Goal: Feedback & Contribution: Leave review/rating

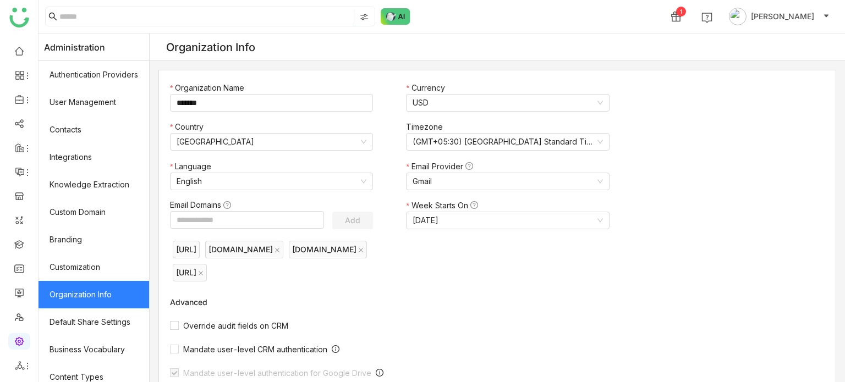
scroll to position [361, 0]
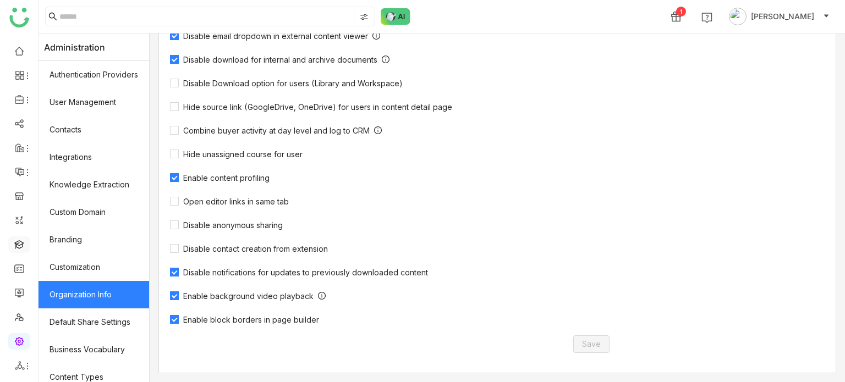
click at [21, 248] on link at bounding box center [19, 243] width 10 height 9
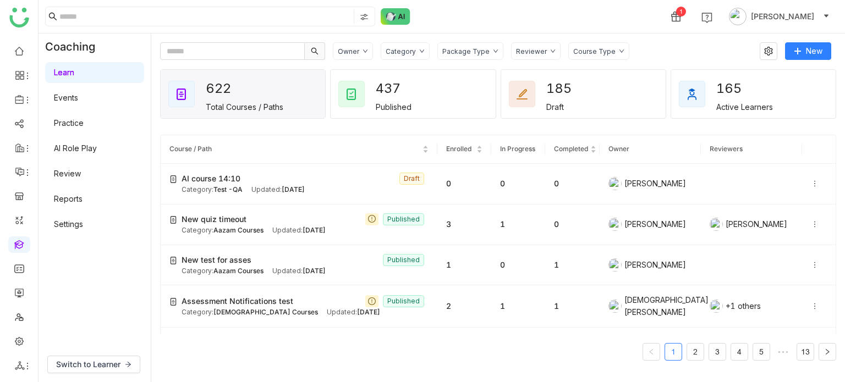
click at [84, 128] on link "Practice" at bounding box center [69, 122] width 30 height 9
click at [95, 148] on link "AI Role Play" at bounding box center [75, 148] width 43 height 9
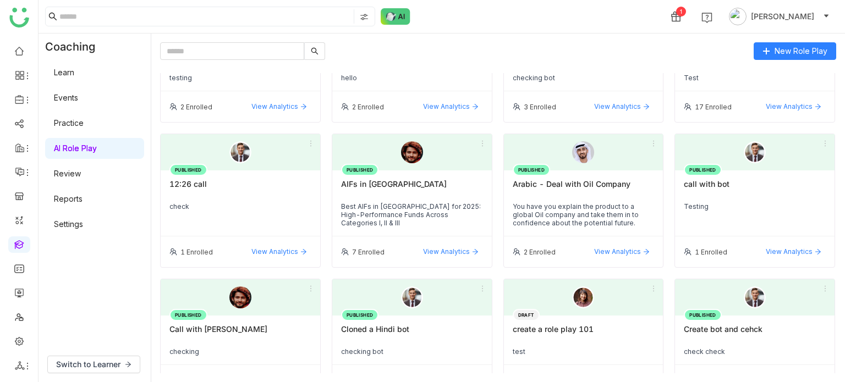
scroll to position [68, 0]
click at [6, 245] on ul at bounding box center [19, 208] width 38 height 347
click at [21, 243] on link at bounding box center [19, 243] width 10 height 9
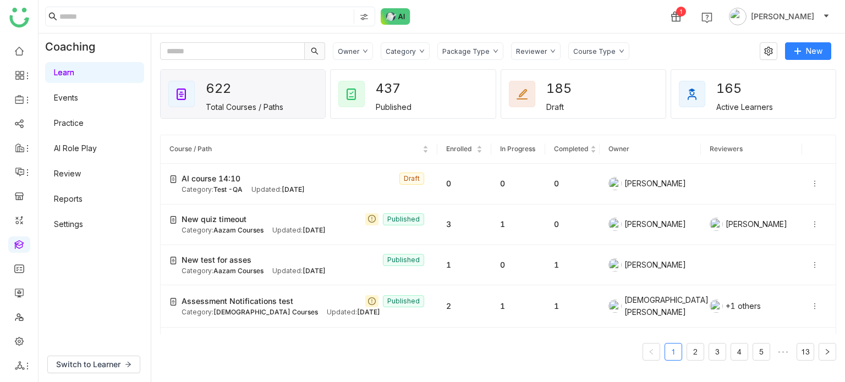
click at [111, 302] on div "Coaching Learn Events Practice AI Role Play Review Reports Settings" at bounding box center [95, 191] width 112 height 314
click at [273, 180] on div "AI course 14:10 Draft" at bounding box center [305, 179] width 247 height 12
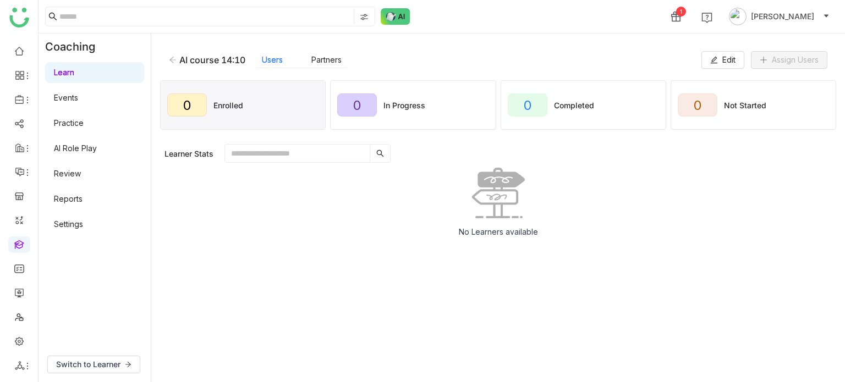
click at [291, 154] on input "text" at bounding box center [297, 154] width 145 height 18
click at [404, 41] on div "AI course 14:10 Users Partners Edit Assign Users 0 Enrolled 0 In Progress 0 Com…" at bounding box center [498, 208] width 694 height 349
click at [169, 59] on icon at bounding box center [173, 60] width 8 height 8
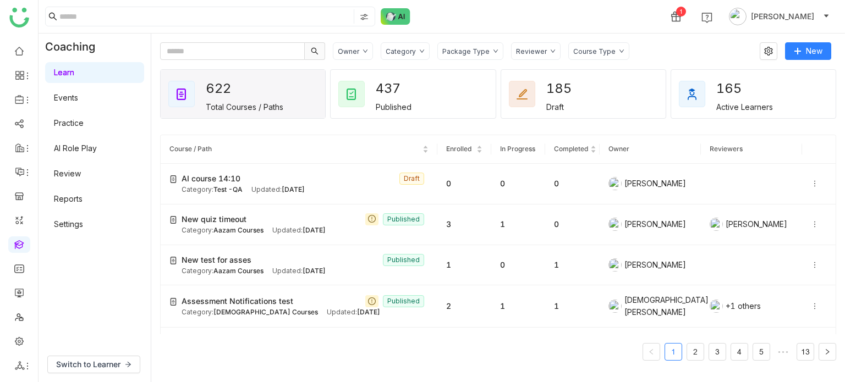
click at [405, 54] on div "Category" at bounding box center [401, 51] width 30 height 8
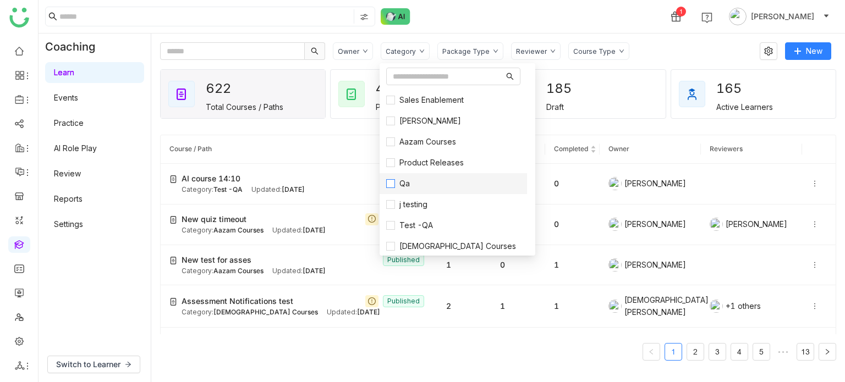
click at [414, 186] on label "Qa" at bounding box center [453, 184] width 134 height 12
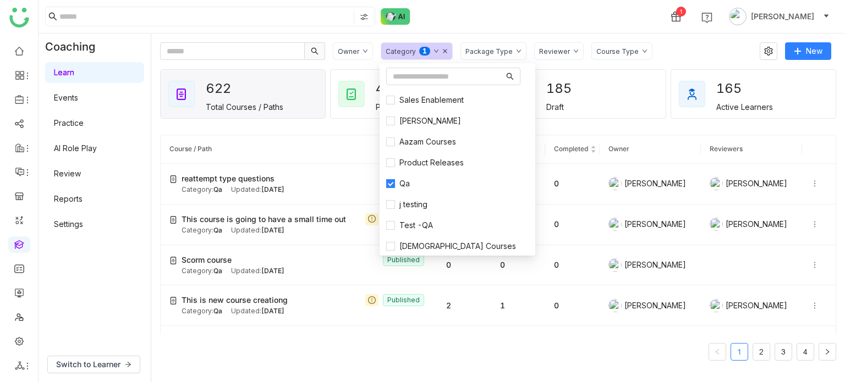
click at [523, 28] on div "1 [PERSON_NAME]" at bounding box center [442, 16] width 807 height 33
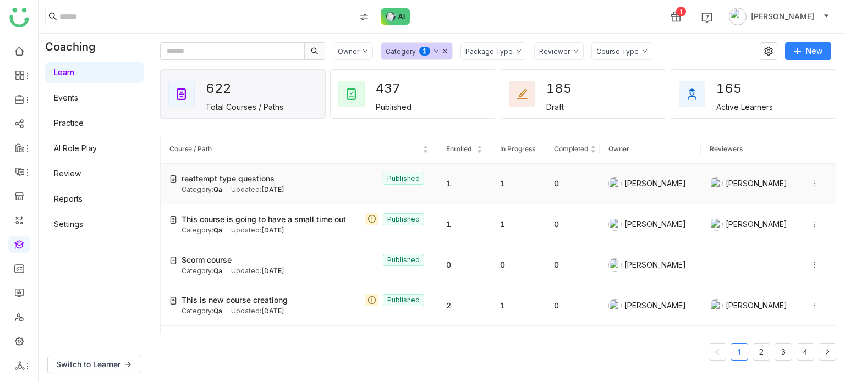
click at [307, 185] on div "Category: Qa Updated: Aug 19, 2025" at bounding box center [305, 190] width 247 height 10
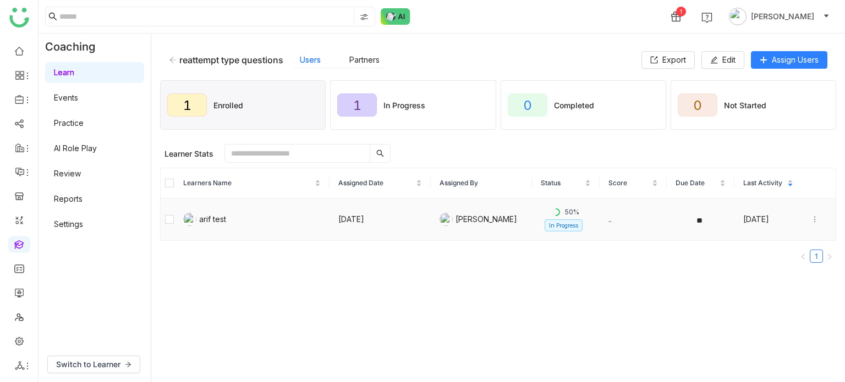
click at [811, 217] on icon at bounding box center [815, 220] width 8 height 8
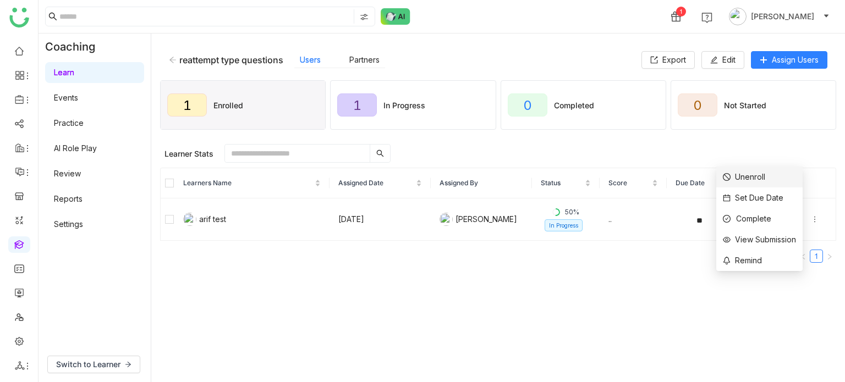
click at [759, 179] on div "Unenroll" at bounding box center [744, 177] width 42 height 12
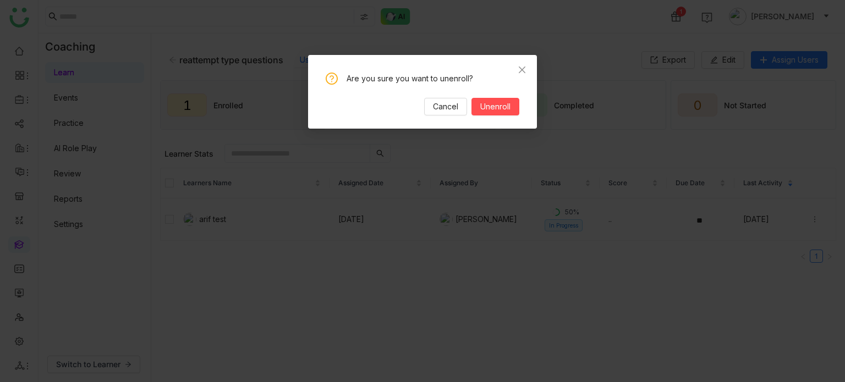
click at [506, 116] on div "Are you sure you want to unenroll? Cancel Unenroll" at bounding box center [422, 92] width 229 height 74
click at [509, 108] on span "Unenroll" at bounding box center [495, 107] width 30 height 12
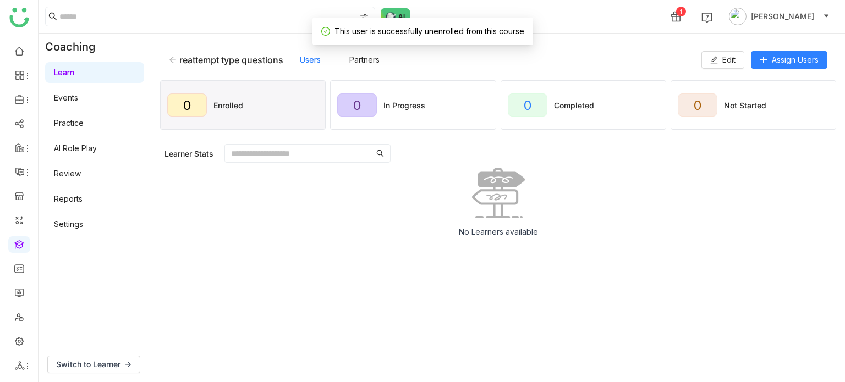
click at [572, 52] on div "reattempt type questions Users Partners" at bounding box center [435, 60] width 533 height 17
click at [816, 61] on span "Assign Users" at bounding box center [795, 60] width 47 height 12
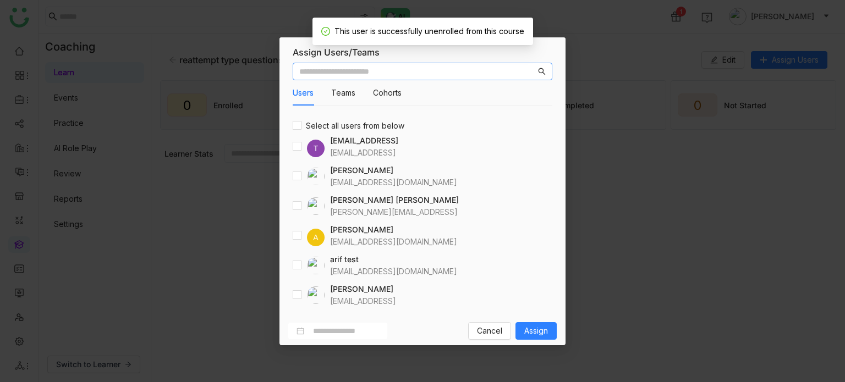
click at [631, 50] on nz-modal-container "Assign Users/Teams Users Teams Cohorts Select all users from below T testvishns…" at bounding box center [422, 191] width 845 height 382
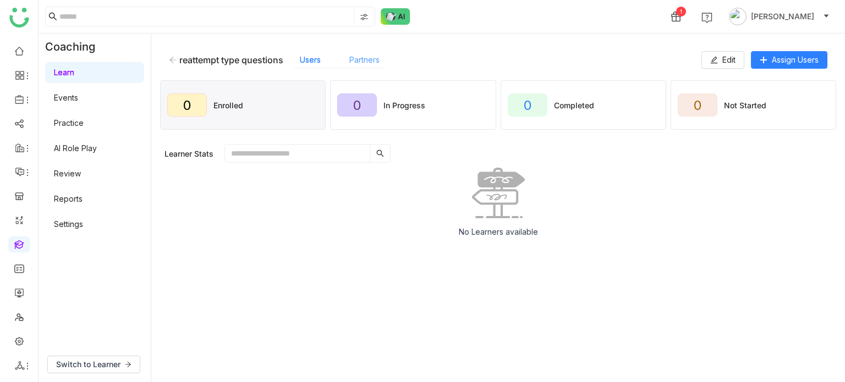
click at [376, 57] on link "Partners" at bounding box center [364, 59] width 30 height 9
click at [794, 61] on span "Partner Config" at bounding box center [792, 60] width 53 height 12
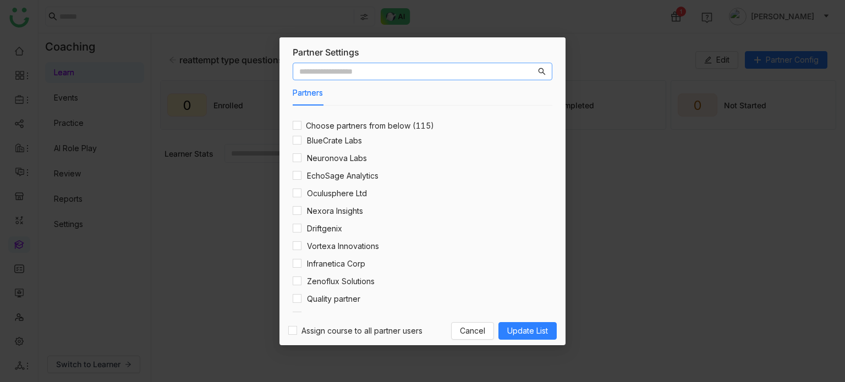
click at [367, 72] on input "text" at bounding box center [417, 71] width 237 height 12
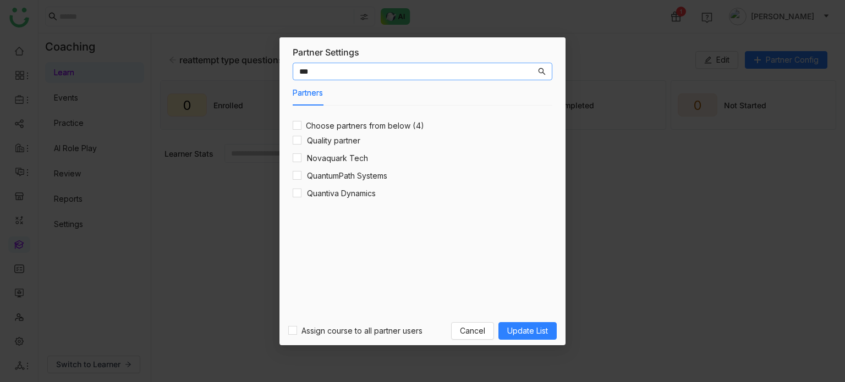
type input "***"
click at [338, 135] on h4 "Quality partner" at bounding box center [333, 141] width 53 height 12
click at [530, 333] on span "Update List" at bounding box center [527, 331] width 41 height 12
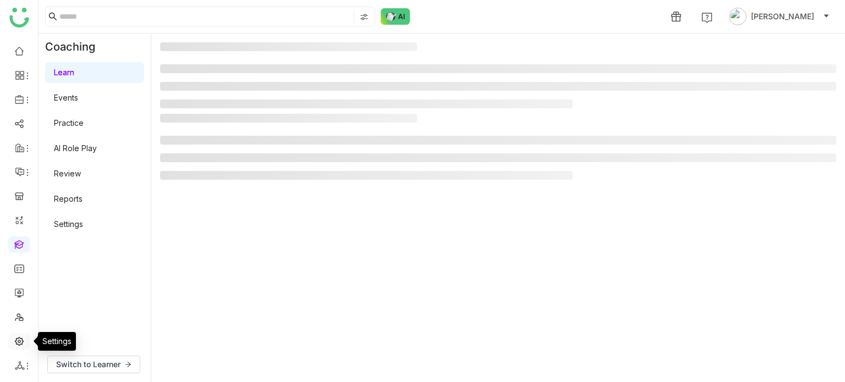
click at [18, 343] on link at bounding box center [19, 340] width 10 height 9
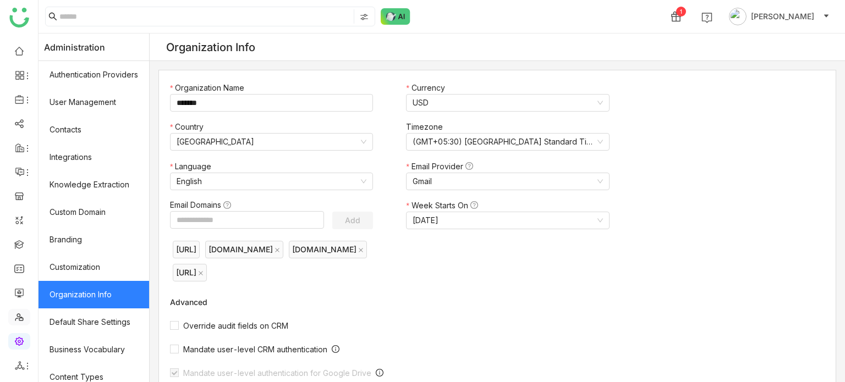
click at [14, 320] on link at bounding box center [19, 316] width 10 height 9
click at [18, 319] on link at bounding box center [19, 316] width 10 height 9
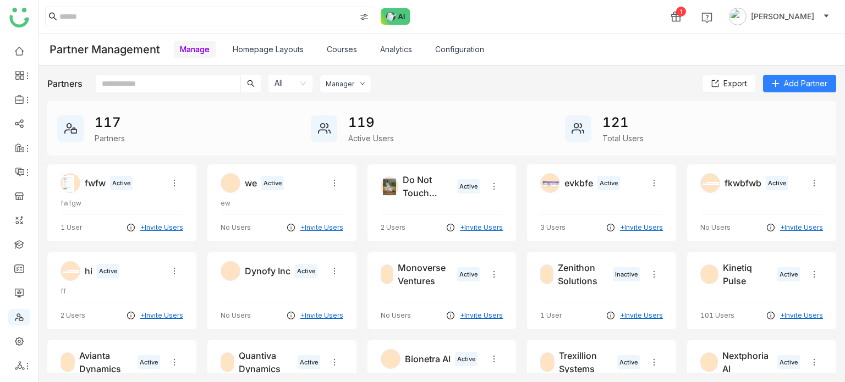
click at [183, 79] on input "text" at bounding box center [168, 84] width 145 height 18
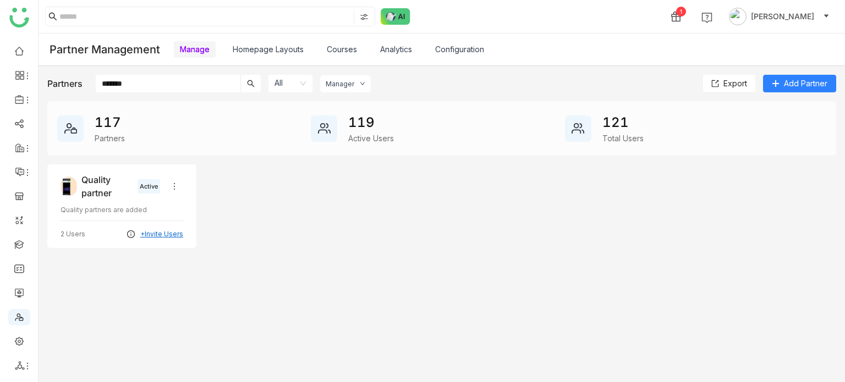
type input "*******"
click at [71, 195] on img at bounding box center [66, 187] width 11 height 20
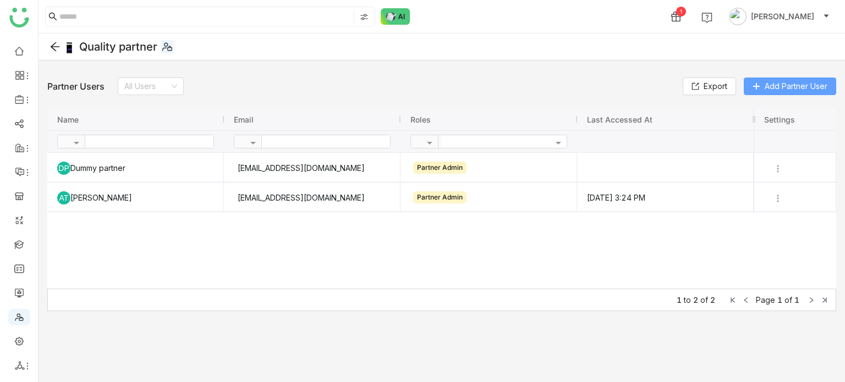
click at [816, 83] on span "Add Partner User" at bounding box center [796, 86] width 63 height 12
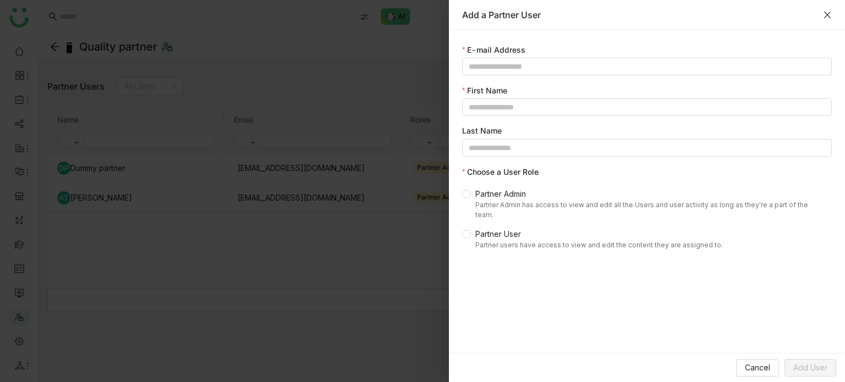
click at [831, 12] on icon "Close" at bounding box center [827, 14] width 9 height 9
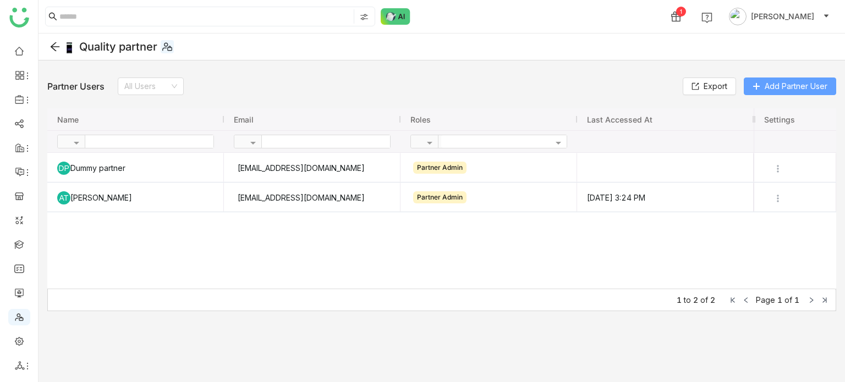
click at [800, 80] on span "Add Partner User" at bounding box center [796, 86] width 63 height 12
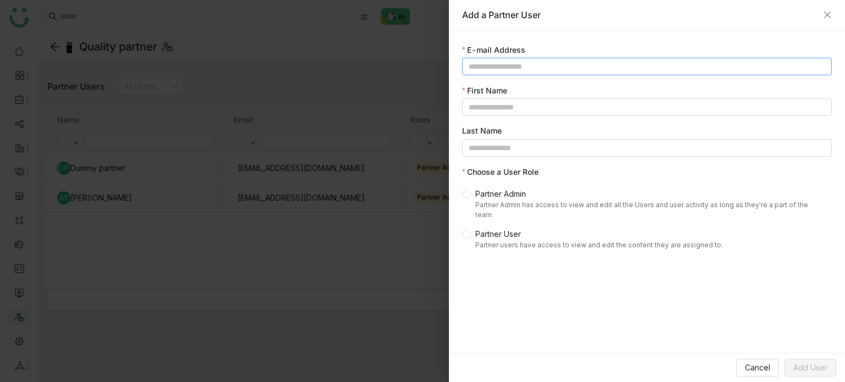
click at [577, 63] on input at bounding box center [647, 67] width 370 height 18
click at [382, 61] on div at bounding box center [422, 191] width 845 height 382
click at [830, 17] on icon "Close" at bounding box center [827, 14] width 9 height 9
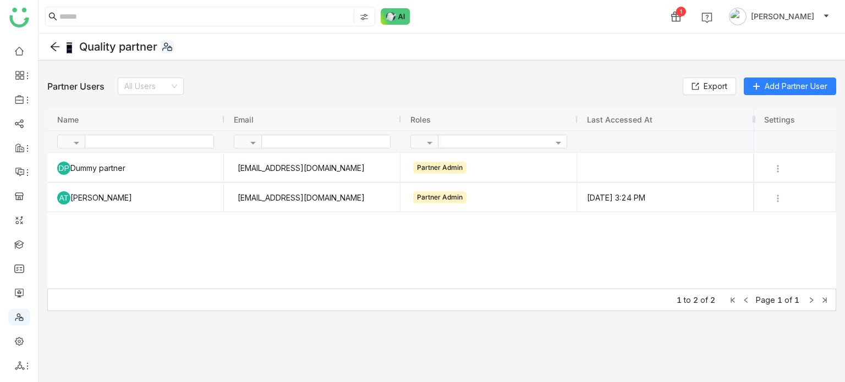
click at [439, 246] on div "DP Dummy partner dummypartner@partner.com Partner Admin AT Arif Testing ariftes…" at bounding box center [400, 221] width 707 height 136
click at [789, 84] on span "Add Partner User" at bounding box center [796, 86] width 63 height 12
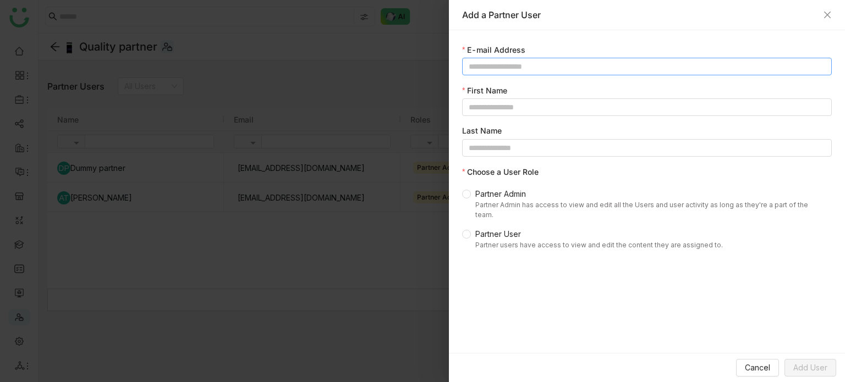
click at [526, 70] on input at bounding box center [647, 67] width 370 height 18
type input "**********"
click at [520, 102] on input at bounding box center [647, 108] width 370 height 18
type input "*******"
click at [496, 241] on span "Partner users have access to view and edit the content they are assigned to." at bounding box center [600, 246] width 248 height 10
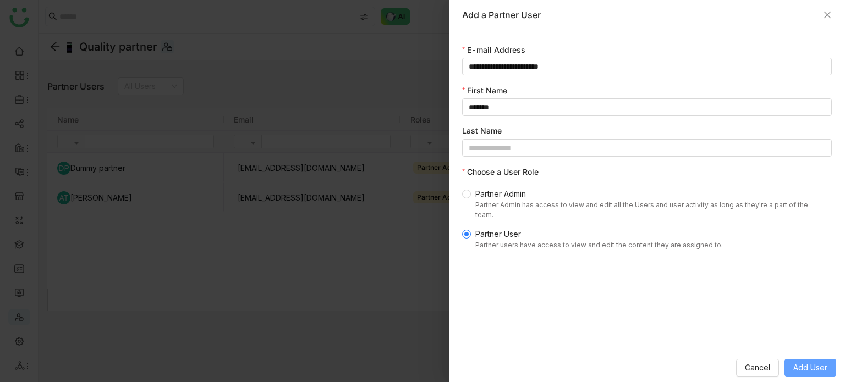
click at [810, 365] on span "Add User" at bounding box center [811, 368] width 34 height 12
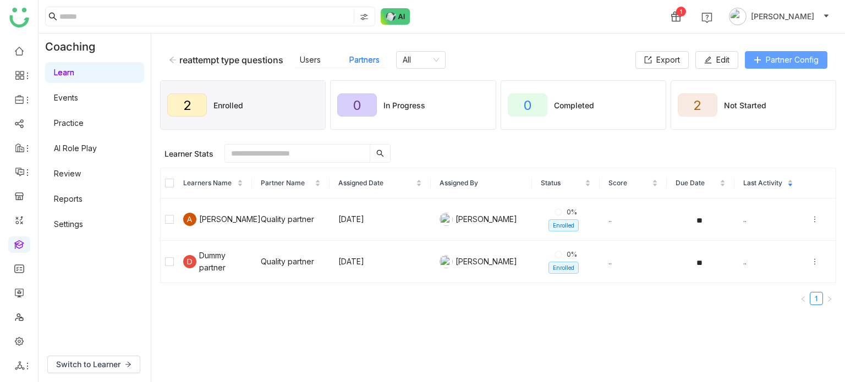
click at [788, 64] on span "Partner Config" at bounding box center [792, 60] width 53 height 12
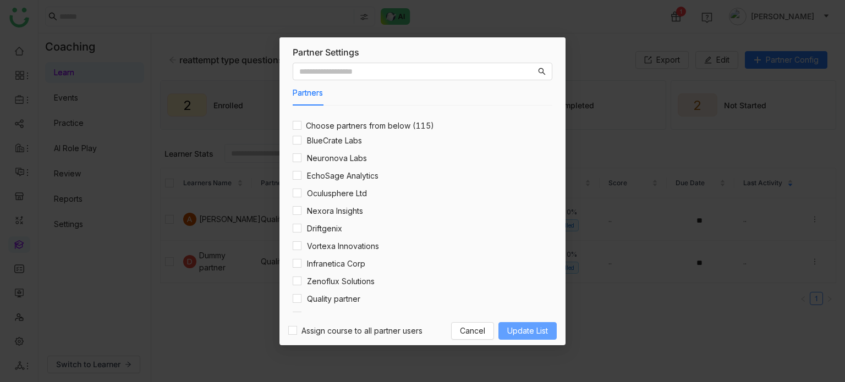
click at [527, 335] on span "Update List" at bounding box center [527, 331] width 41 height 12
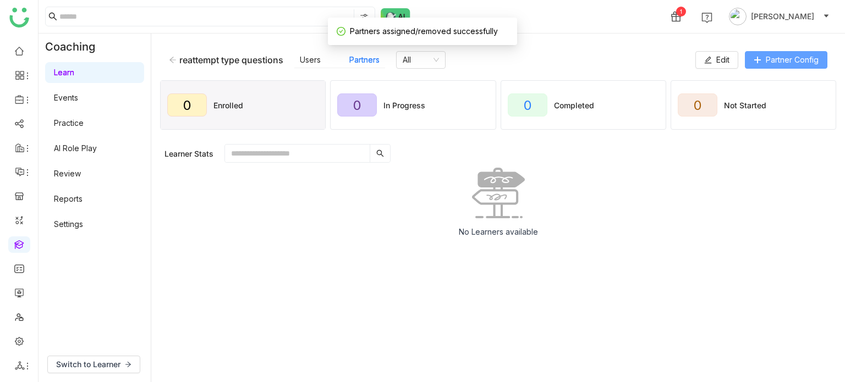
click at [784, 57] on span "Partner Config" at bounding box center [792, 60] width 53 height 12
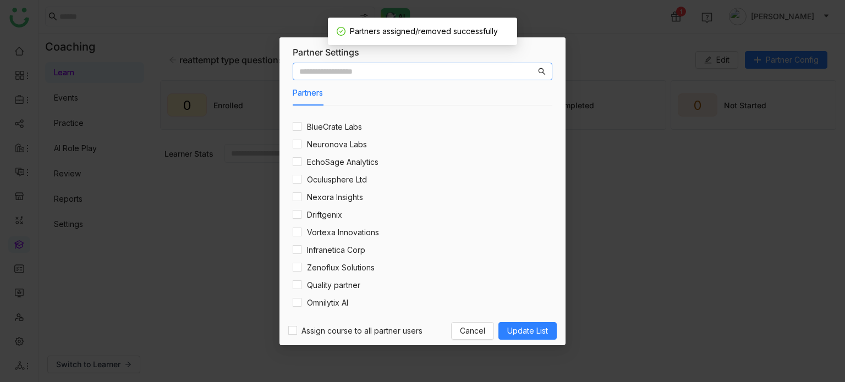
scroll to position [55, 0]
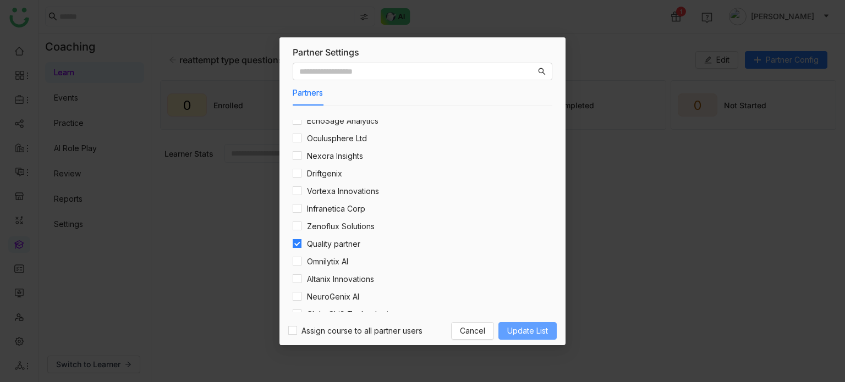
click at [520, 328] on span "Update List" at bounding box center [527, 331] width 41 height 12
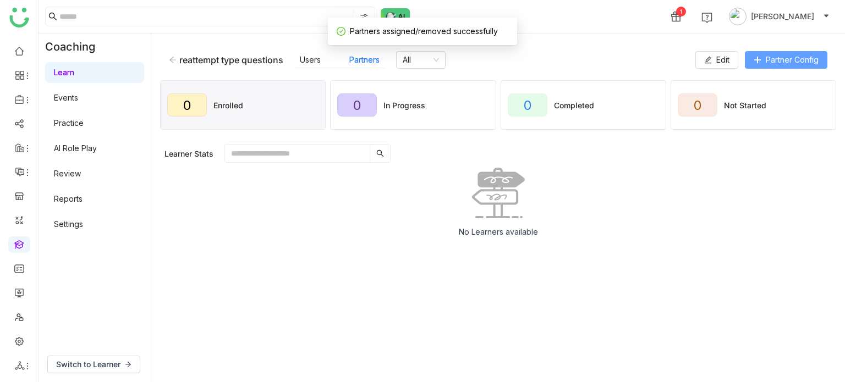
click at [779, 52] on button "Partner Config" at bounding box center [786, 60] width 83 height 18
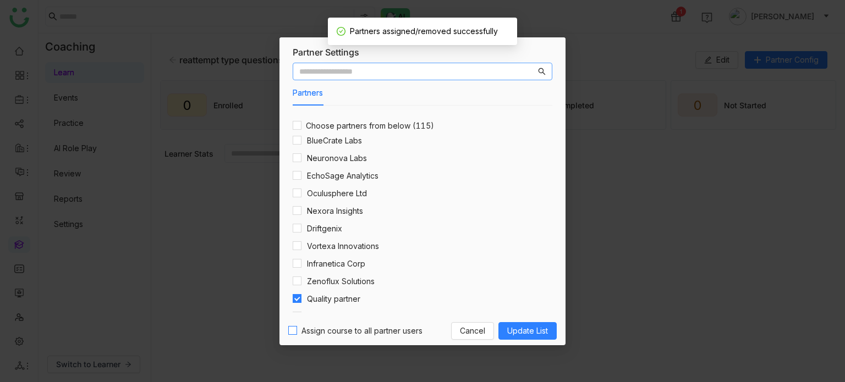
click at [300, 331] on span "Assign course to all partner users" at bounding box center [362, 331] width 130 height 12
click at [528, 327] on span "Update List" at bounding box center [527, 331] width 41 height 12
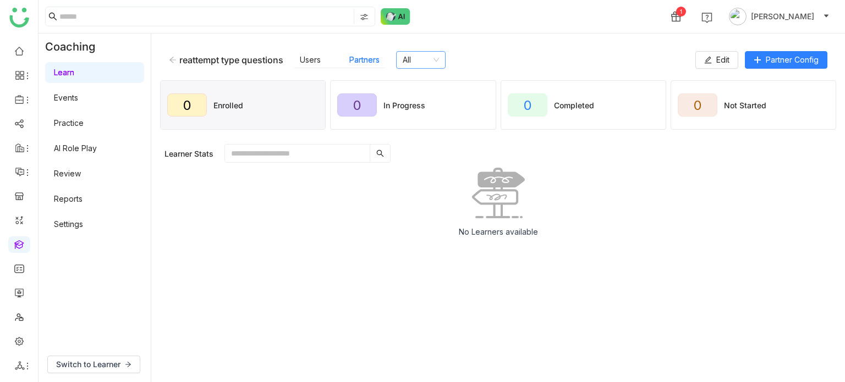
click at [433, 56] on nz-select-item "All" at bounding box center [421, 60] width 36 height 17
click at [450, 97] on div "Quality partner" at bounding box center [443, 100] width 75 height 12
click at [775, 64] on span "Partner Config" at bounding box center [792, 60] width 53 height 12
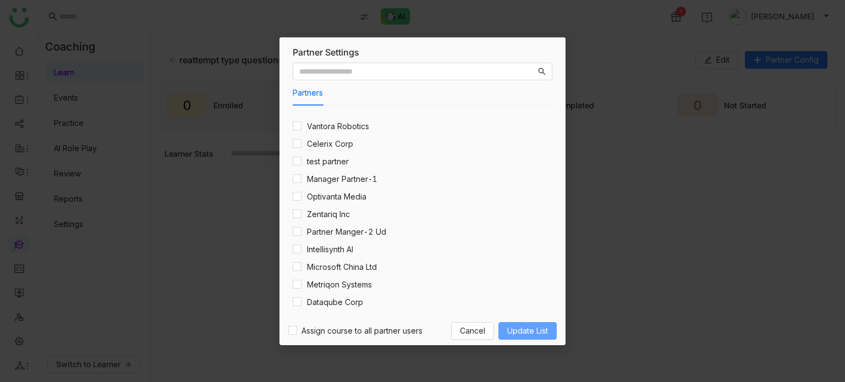
scroll to position [330, 0]
click at [524, 333] on span "Update List" at bounding box center [527, 331] width 41 height 12
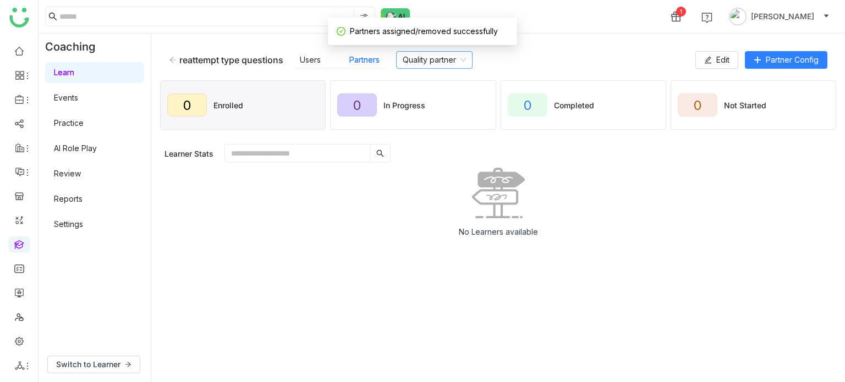
click at [465, 60] on icon at bounding box center [463, 60] width 7 height 7
click at [518, 60] on div "reattempt type questions Users Partners Quality partner" at bounding box center [432, 60] width 527 height 18
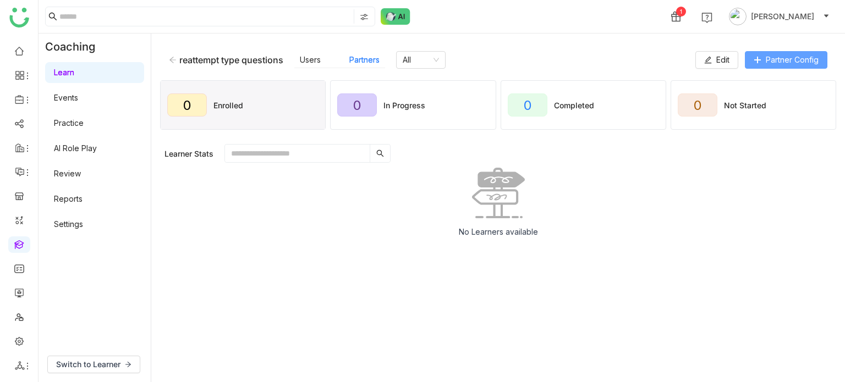
click at [789, 59] on span "Partner Config" at bounding box center [792, 60] width 53 height 12
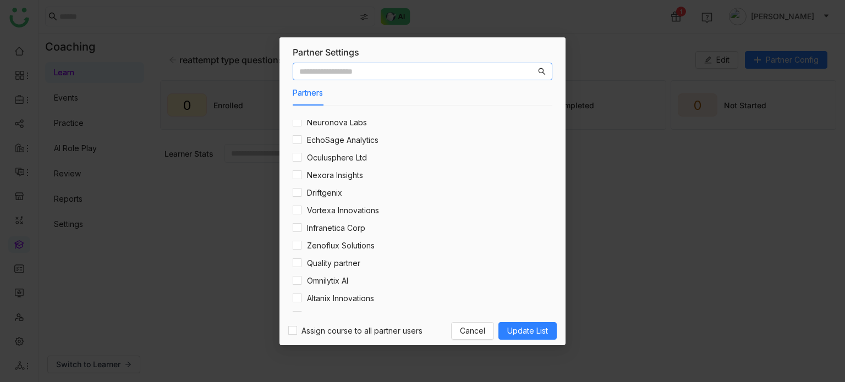
scroll to position [55, 0]
click at [297, 331] on span "Assign course to all partner users" at bounding box center [362, 331] width 130 height 12
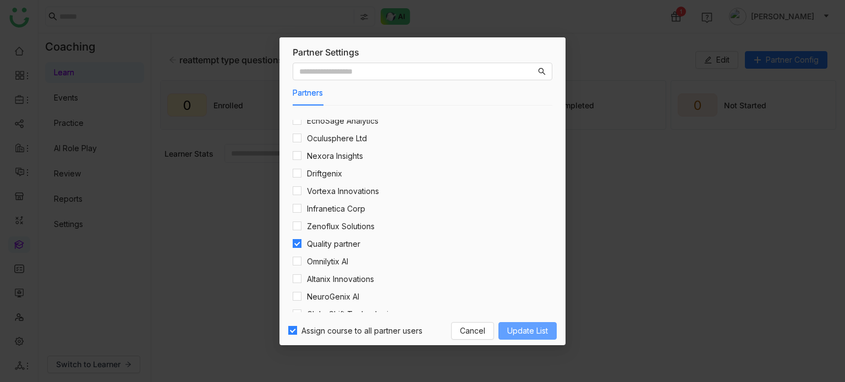
click at [537, 330] on span "Update List" at bounding box center [527, 331] width 41 height 12
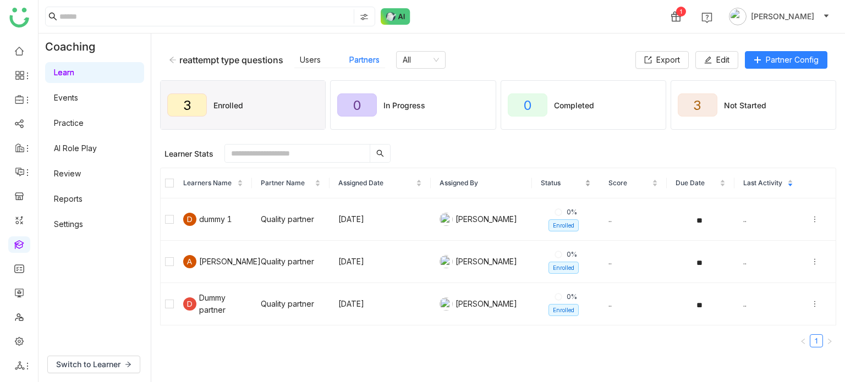
click at [541, 178] on nz-table-sorters "Status" at bounding box center [566, 183] width 50 height 10
click at [403, 147] on div "Learner Stats" at bounding box center [501, 153] width 672 height 19
click at [488, 8] on div "1 Arif uddin" at bounding box center [442, 16] width 807 height 33
click at [171, 61] on icon at bounding box center [173, 60] width 7 height 6
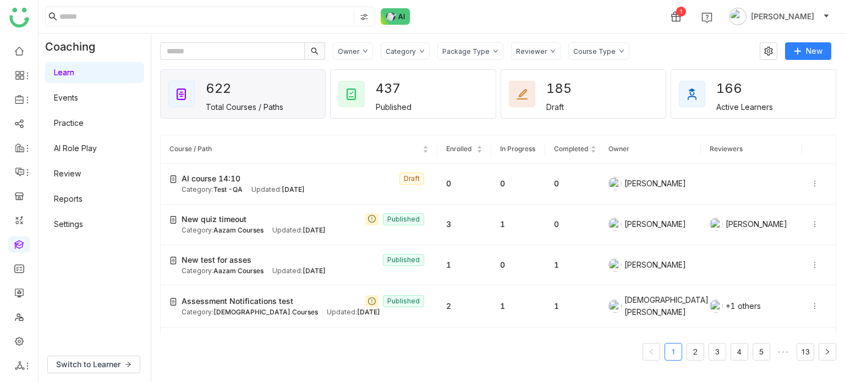
click at [626, 15] on div "1 Arif uddin" at bounding box center [442, 16] width 807 height 33
click at [550, 15] on div "1 Arif uddin" at bounding box center [442, 16] width 807 height 33
click at [95, 367] on span "Switch to Learner" at bounding box center [88, 365] width 64 height 12
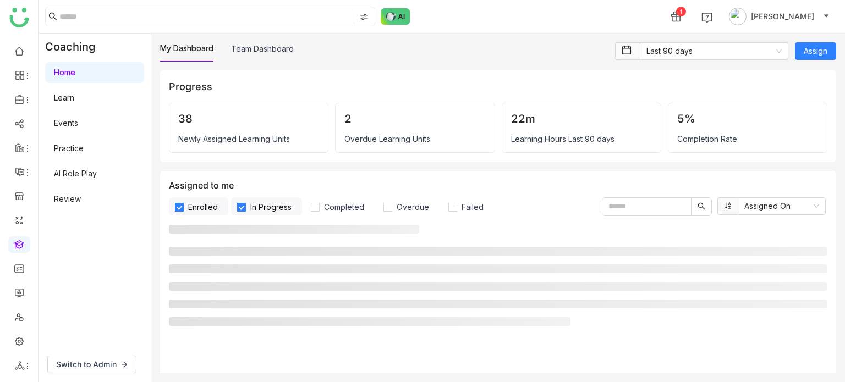
click at [84, 144] on link "Practice" at bounding box center [69, 148] width 30 height 9
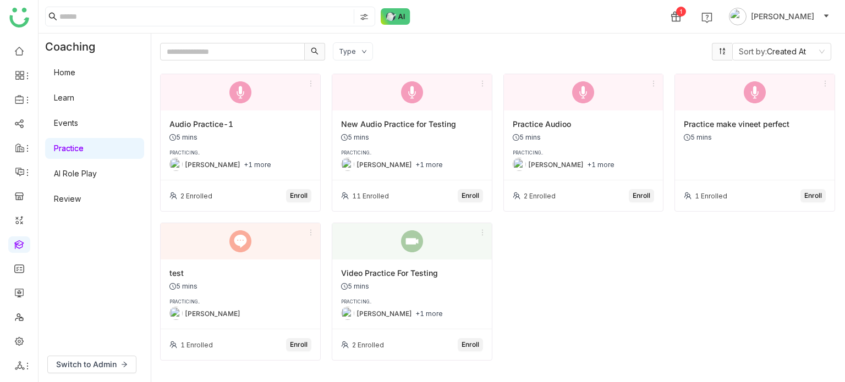
click at [86, 176] on link "AI Role Play" at bounding box center [75, 173] width 43 height 9
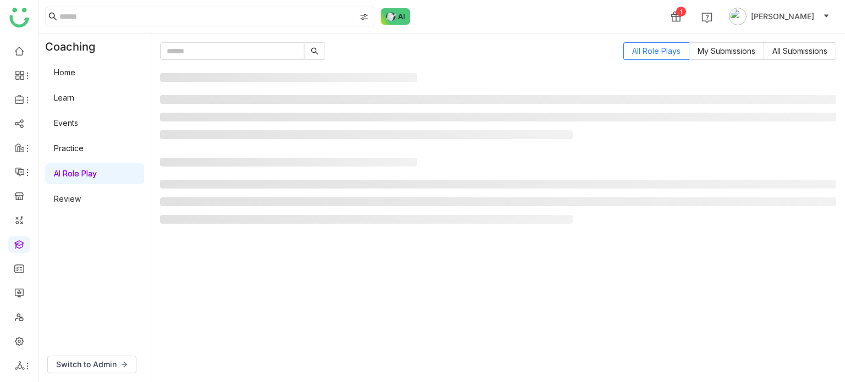
click at [78, 202] on link "Review" at bounding box center [67, 198] width 27 height 9
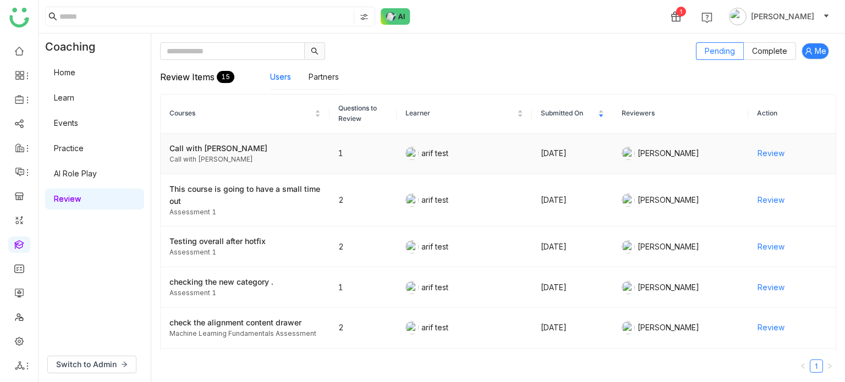
click at [771, 154] on span "Review" at bounding box center [771, 153] width 27 height 12
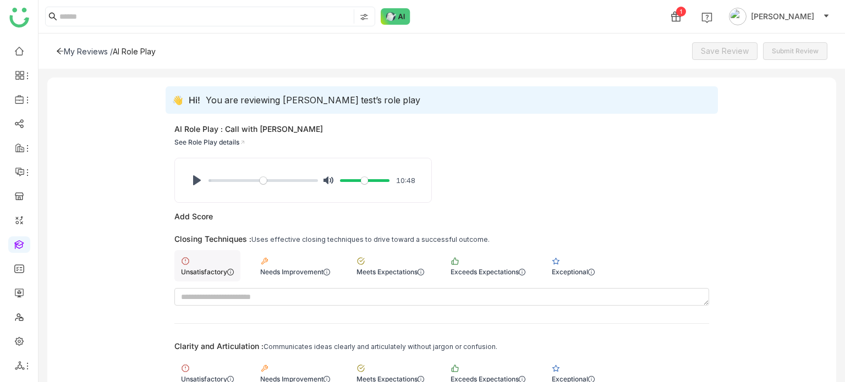
drag, startPoint x: 245, startPoint y: 274, endPoint x: 221, endPoint y: 271, distance: 24.9
click at [241, 274] on div "Unsatisfactory Needs Improvement Meets Expectations Exceeds Expectations Except…" at bounding box center [441, 265] width 535 height 31
click at [221, 271] on div "Unsatisfactory" at bounding box center [207, 272] width 53 height 8
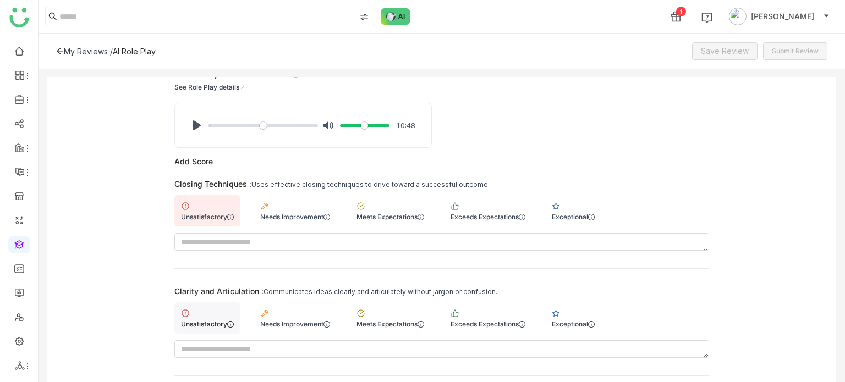
click at [207, 320] on div "Unsatisfactory" at bounding box center [207, 324] width 53 height 8
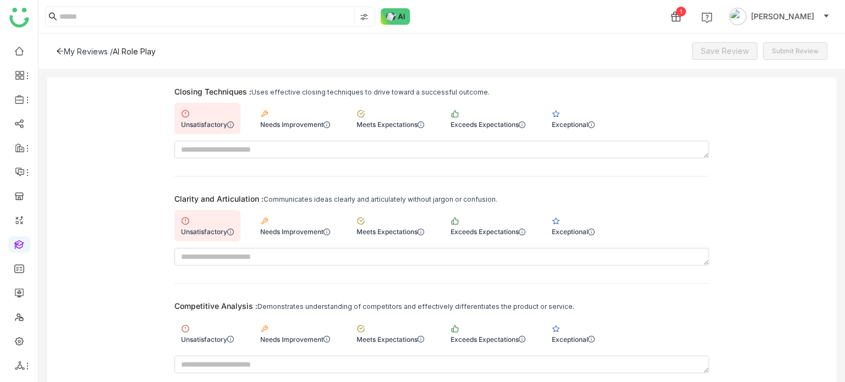
scroll to position [226, 0]
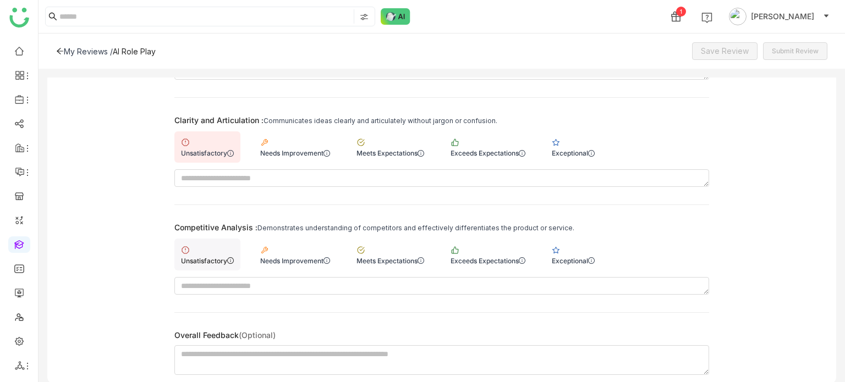
click at [237, 254] on div "Unsatisfactory" at bounding box center [207, 254] width 66 height 31
click at [211, 253] on div "Unsatisfactory" at bounding box center [207, 254] width 66 height 31
click at [717, 53] on span "Save Review" at bounding box center [725, 51] width 48 height 12
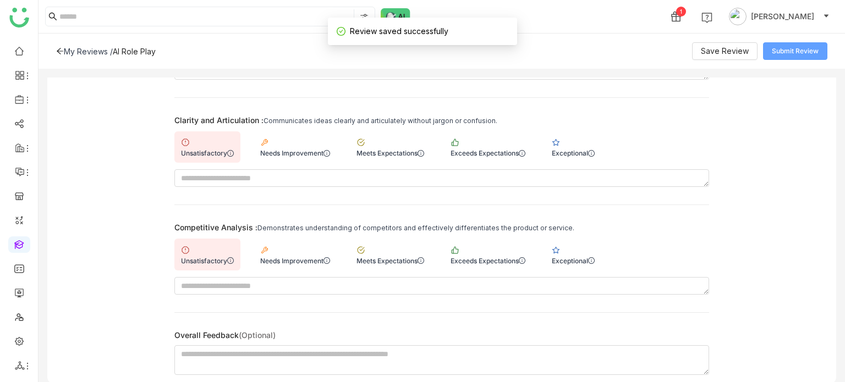
click at [795, 54] on span "Submit Review" at bounding box center [795, 51] width 47 height 10
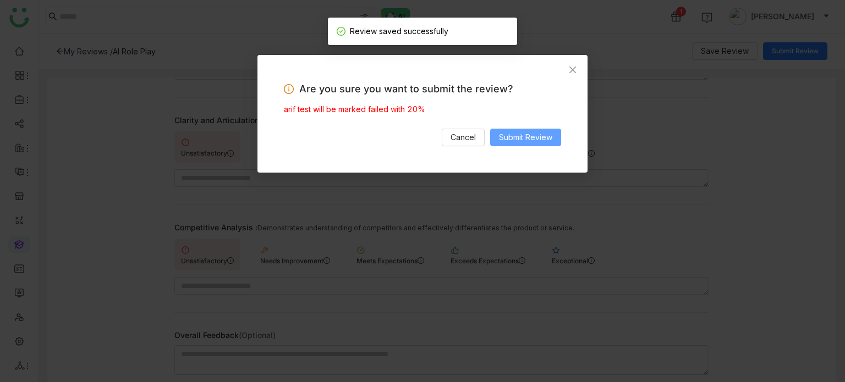
click at [543, 139] on span "Submit Review" at bounding box center [525, 138] width 53 height 12
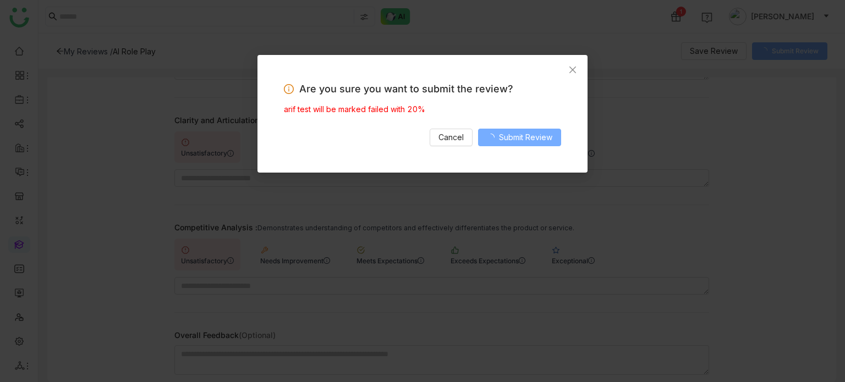
scroll to position [218, 0]
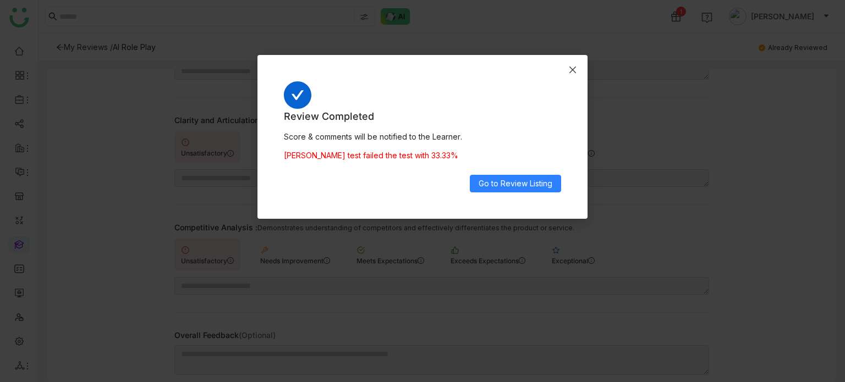
click at [570, 75] on span "Close" at bounding box center [573, 70] width 30 height 30
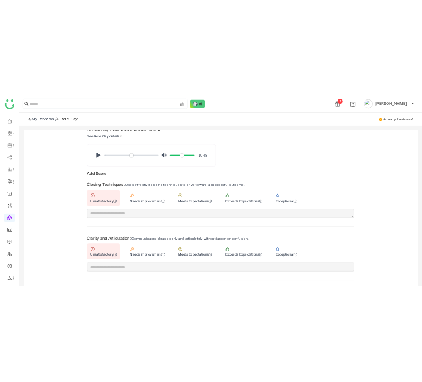
scroll to position [0, 0]
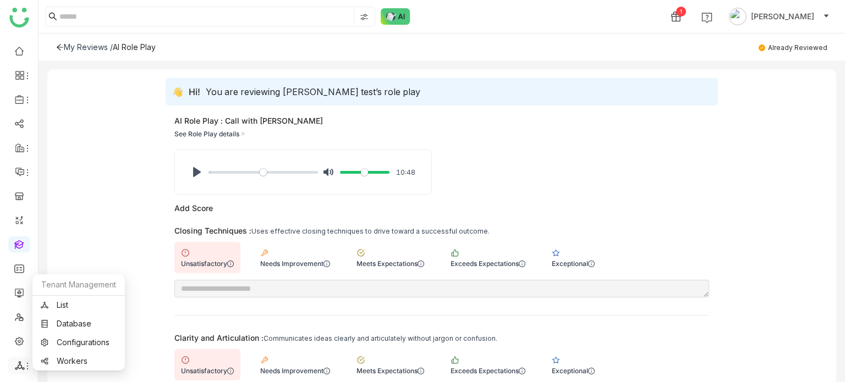
click at [20, 361] on icon at bounding box center [20, 366] width 10 height 10
click at [59, 306] on link "List" at bounding box center [79, 306] width 76 height 8
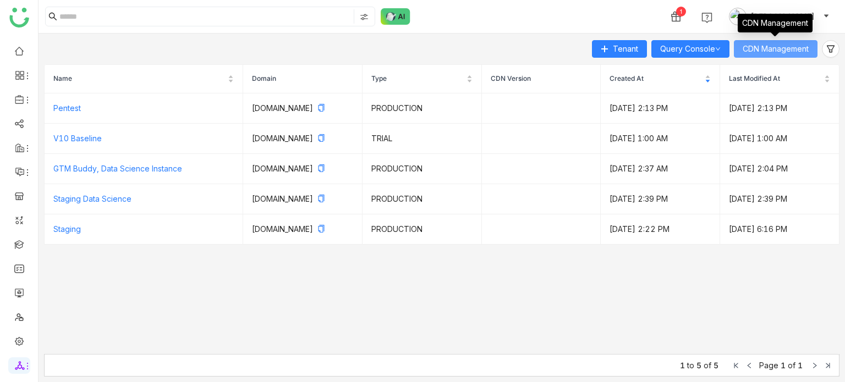
click at [759, 50] on span "CDN Management" at bounding box center [776, 49] width 66 height 12
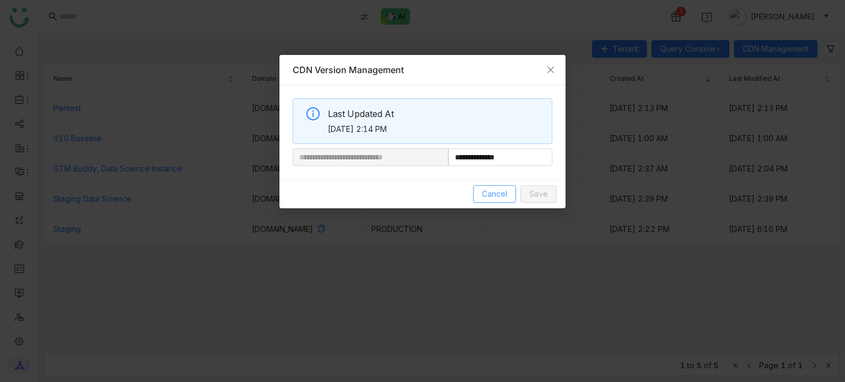
click at [496, 198] on span "Cancel" at bounding box center [494, 194] width 25 height 12
